Goal: Entertainment & Leisure: Consume media (video, audio)

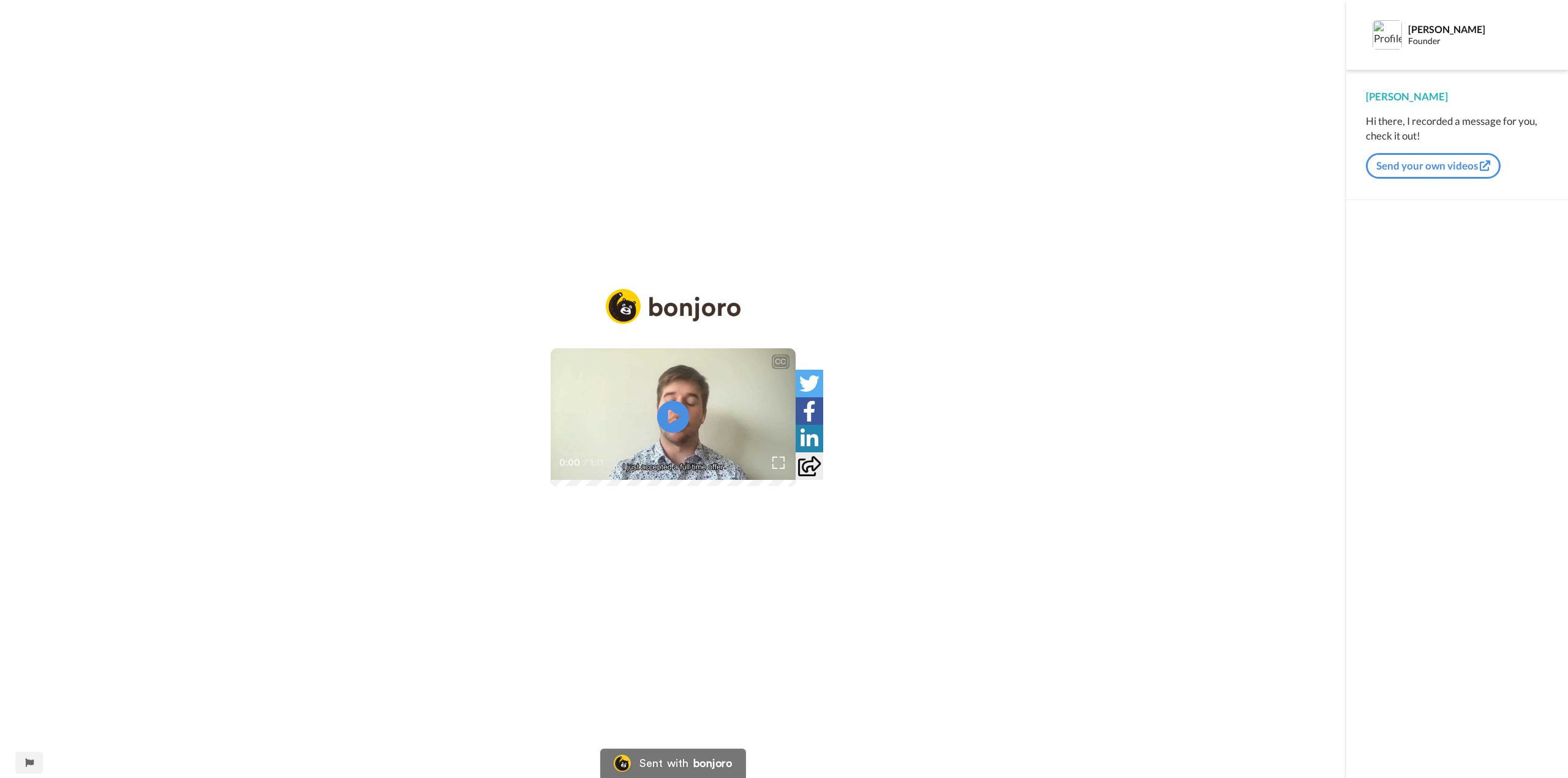
click at [674, 425] on icon at bounding box center [673, 417] width 32 height 32
click at [349, 290] on div "CC Play/Pause Super pumped about great pay, great promotional structure. 0:04 /…" at bounding box center [673, 397] width 1346 height 216
drag, startPoint x: 424, startPoint y: 244, endPoint x: 412, endPoint y: 252, distance: 14.4
click at [415, 289] on div "CC Play/Pause Super pumped about great pay, great promotional structure. 0:05 /…" at bounding box center [673, 397] width 1346 height 216
click at [412, 289] on div "CC Play/Pause Super pumped about great pay, great promotional structure. 0:05 /…" at bounding box center [673, 397] width 1346 height 216
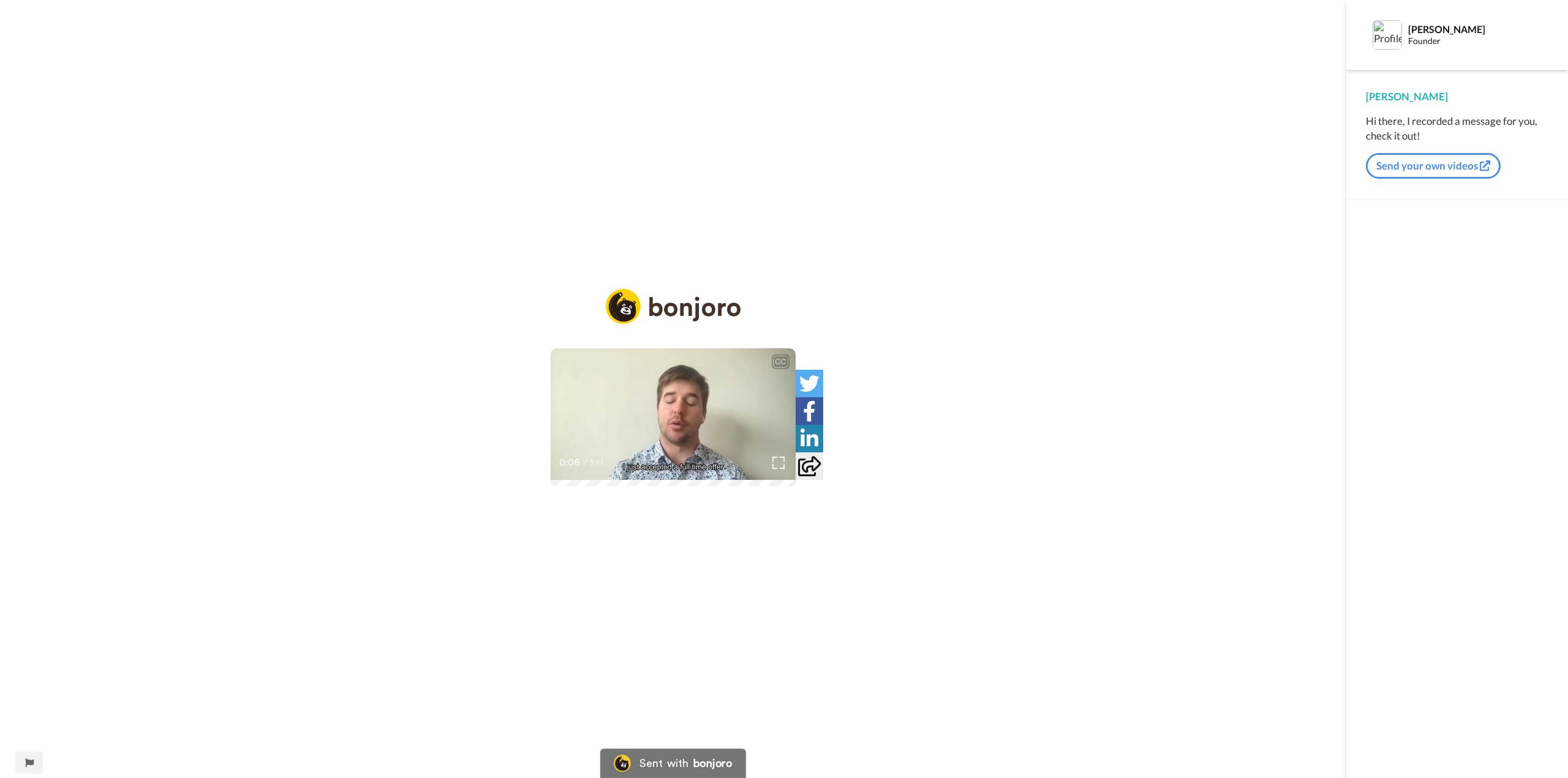
click at [413, 289] on div "CC Play/Pause Super pumped about great pay, great promotional structure. 0:06 /…" at bounding box center [673, 397] width 1346 height 216
click at [413, 289] on div "CC Play/Pause And let me tell you what you're going to get out of this one. 0:0…" at bounding box center [673, 397] width 1346 height 216
click at [415, 289] on div "CC Play/Pause And let me tell you what you're going to get out of this one. 0:0…" at bounding box center [673, 397] width 1346 height 216
click at [474, 289] on div "CC Play/Pause So he's connected to companies like Orele, Amazon, Google, Micros…" at bounding box center [673, 397] width 1346 height 216
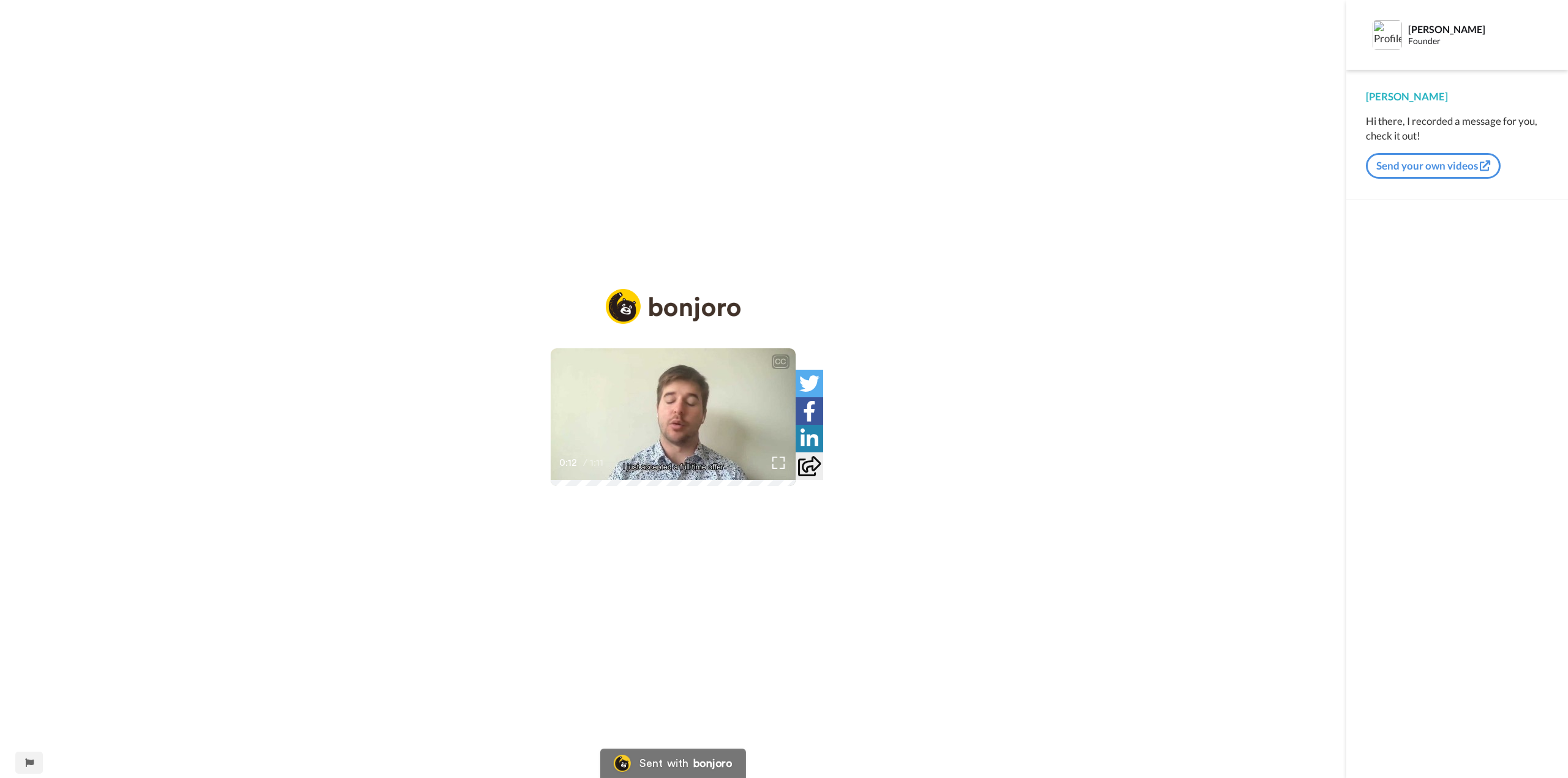
click at [474, 289] on div "CC Play/Pause So he's connected to companies like Orele, Amazon, Google, Micros…" at bounding box center [673, 397] width 1346 height 216
click at [335, 438] on div "CC Play/Pause 1:08 / 1:11" at bounding box center [673, 397] width 1346 height 216
click at [335, 438] on div "CC Play/Pause Again, I just graduated from the program, so happy to talk more. …" at bounding box center [673, 397] width 1346 height 216
